Goal: Task Accomplishment & Management: Manage account settings

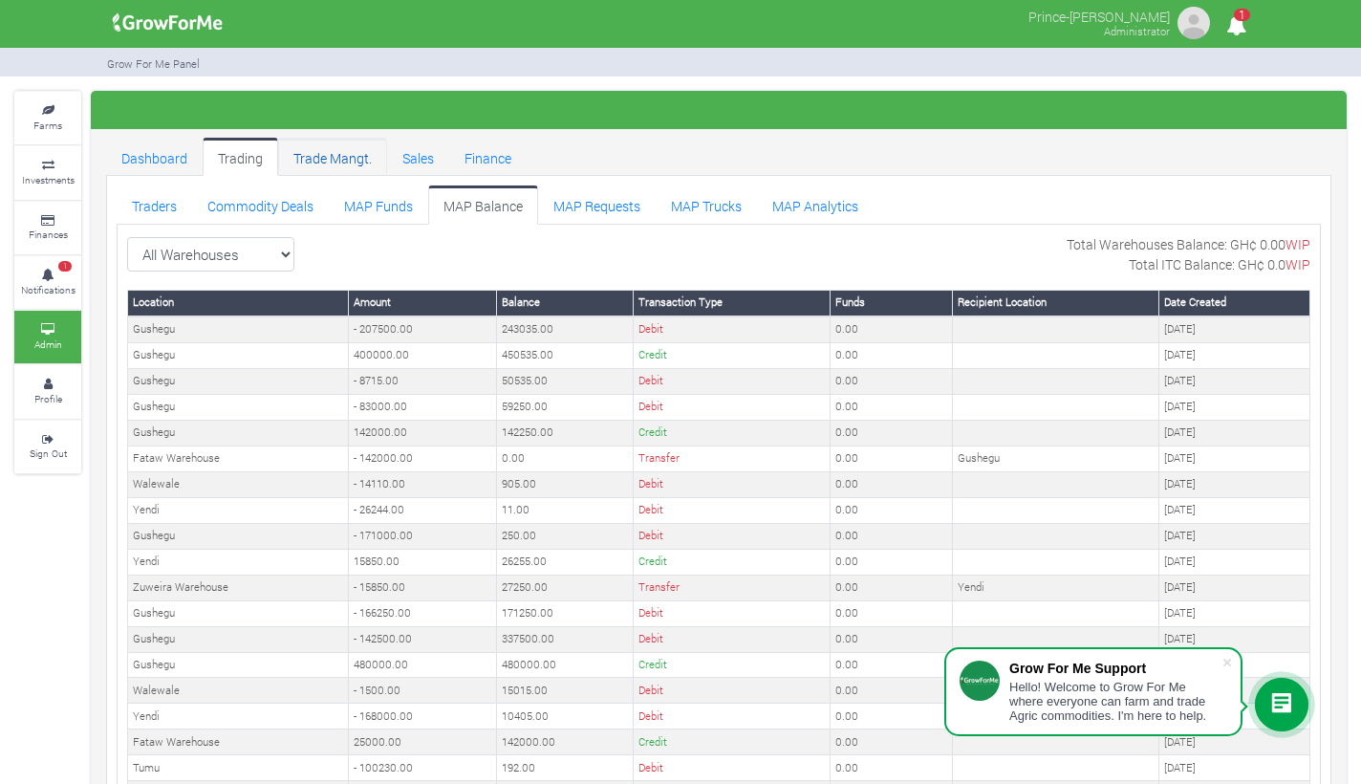
click at [350, 165] on link "Trade Mangt." at bounding box center [332, 157] width 109 height 38
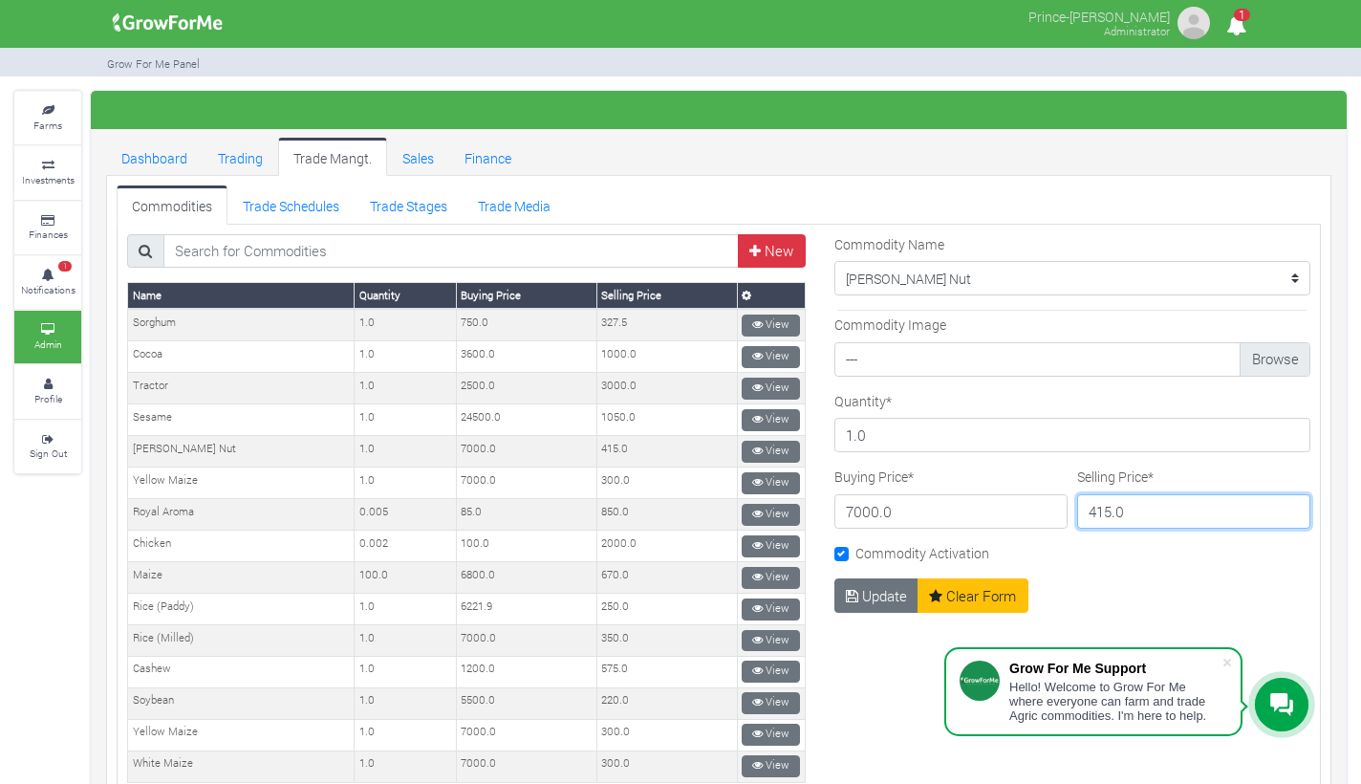
click at [1096, 512] on input "415.0" at bounding box center [1193, 511] width 233 height 34
type input "475.0"
click at [875, 607] on button "Update" at bounding box center [876, 595] width 85 height 34
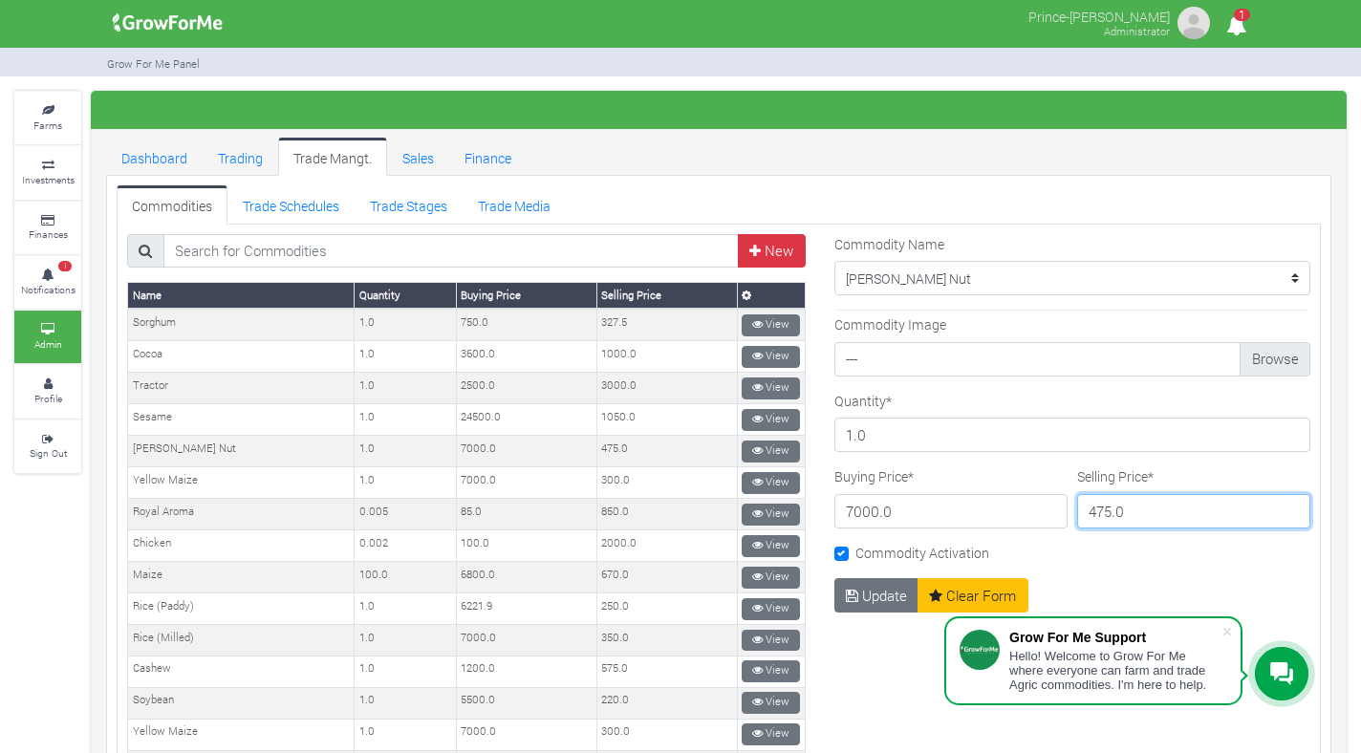
click at [1102, 512] on input "475.0" at bounding box center [1193, 511] width 233 height 34
type input "479.0"
click at [856, 593] on button "Update" at bounding box center [876, 595] width 85 height 34
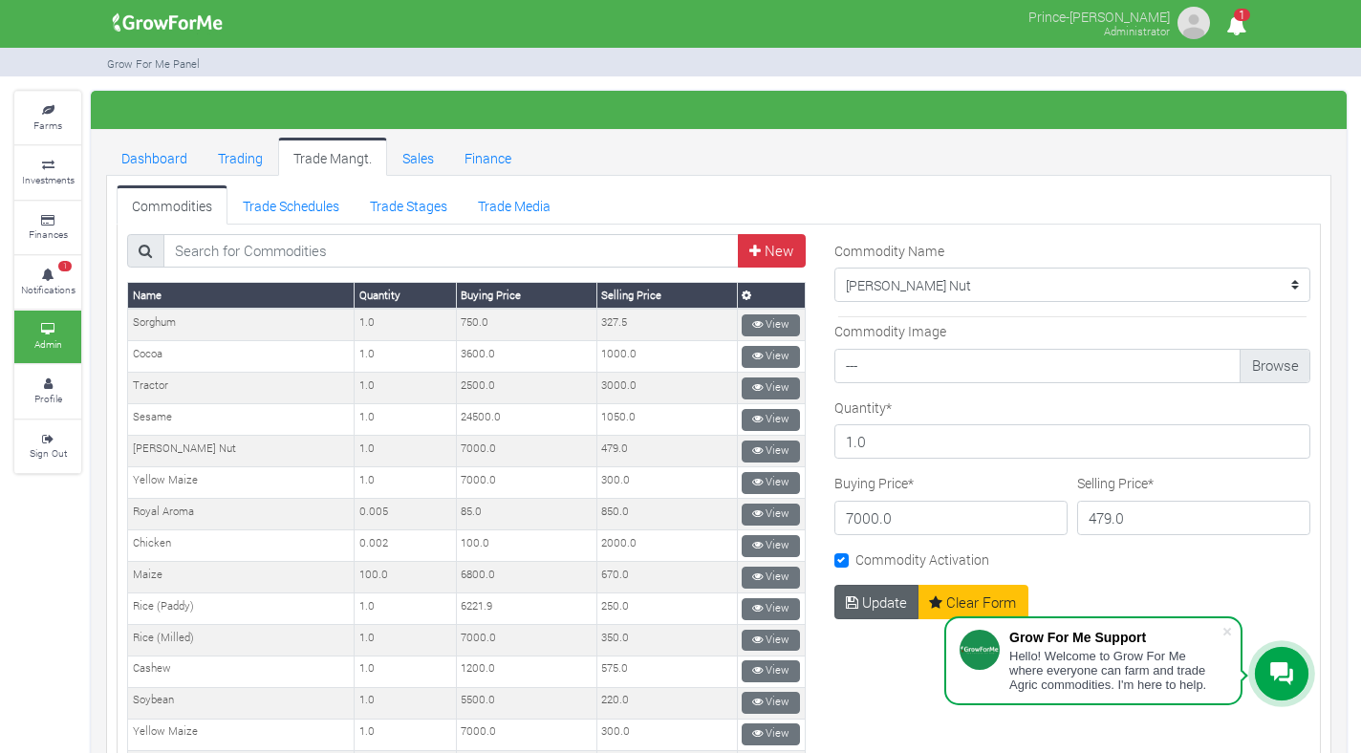
click at [874, 594] on button "Update" at bounding box center [876, 602] width 85 height 34
